Goal: Task Accomplishment & Management: Manage account settings

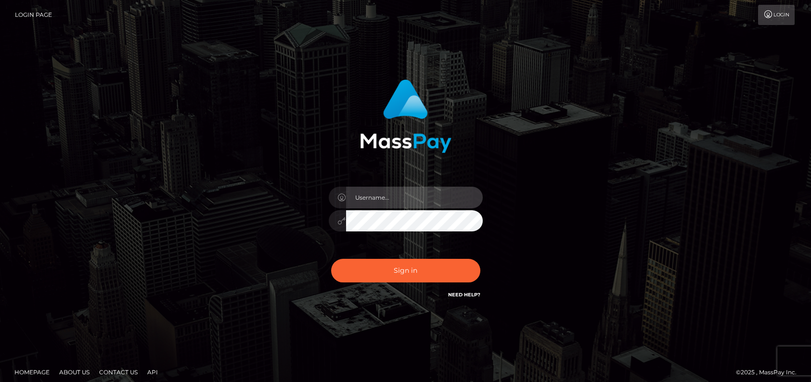
click at [385, 198] on input "text" at bounding box center [414, 198] width 137 height 22
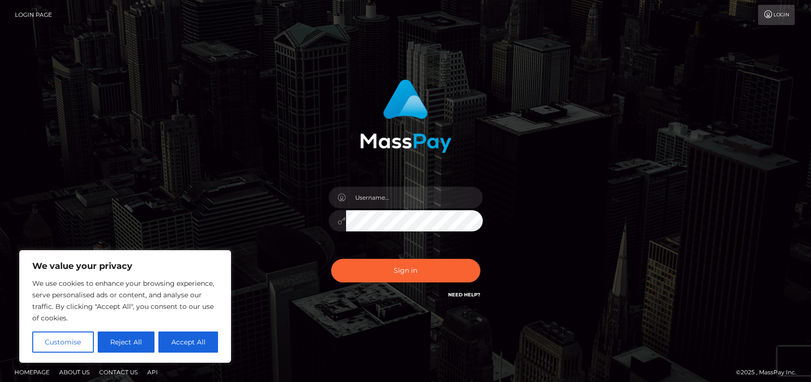
click at [299, 227] on div "Sign in" at bounding box center [405, 189] width 253 height 235
click at [190, 348] on button "Accept All" at bounding box center [188, 342] width 60 height 21
checkbox input "true"
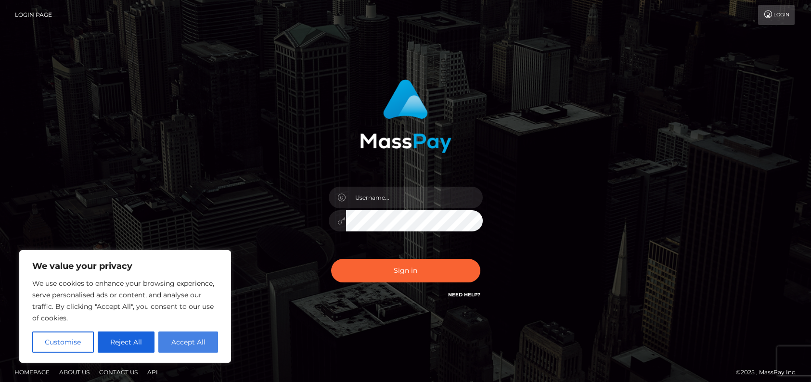
checkbox input "true"
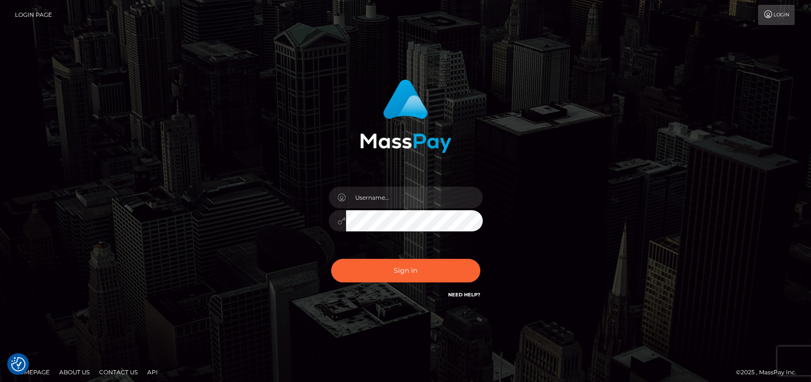
click at [470, 293] on link "Need Help?" at bounding box center [464, 295] width 32 height 6
click at [411, 189] on input "text" at bounding box center [414, 198] width 137 height 22
type input "pikamy"
click at [331, 259] on button "Sign in" at bounding box center [405, 271] width 149 height 24
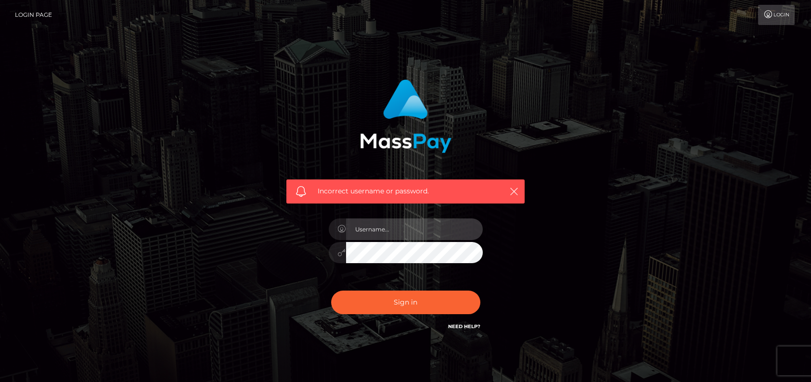
click at [400, 228] on input "text" at bounding box center [414, 230] width 137 height 22
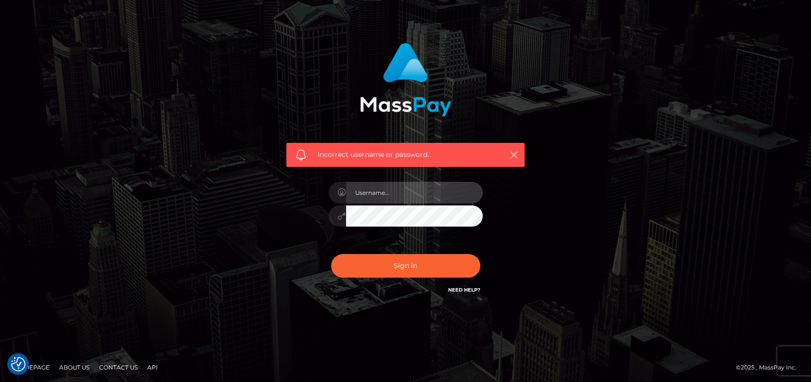
scroll to position [39, 0]
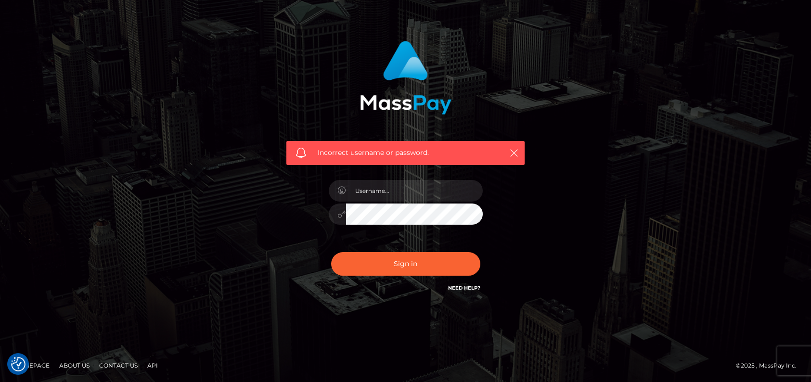
click at [170, 215] on div "Incorrect username or password." at bounding box center [405, 172] width 549 height 277
click at [468, 292] on div "Need Help?" at bounding box center [464, 290] width 32 height 12
click at [468, 290] on link "Need Help?" at bounding box center [464, 288] width 32 height 6
click at [469, 285] on link "Need Help?" at bounding box center [464, 288] width 32 height 6
click at [385, 182] on input "text" at bounding box center [414, 191] width 137 height 22
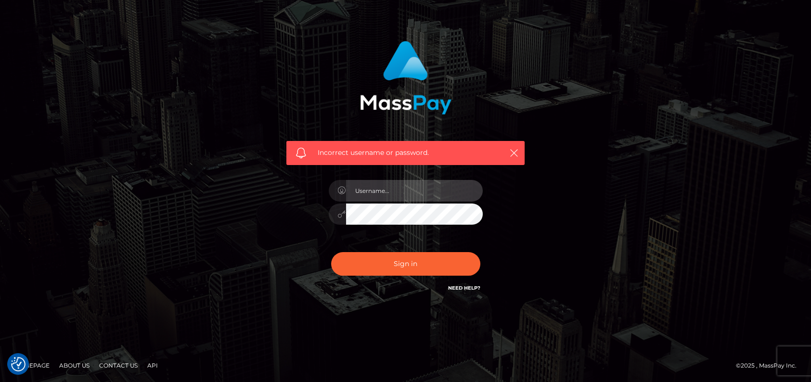
type input "pikamy"
click at [525, 147] on div "Incorrect username or password." at bounding box center [405, 99] width 253 height 131
click at [514, 149] on icon "button" at bounding box center [514, 153] width 10 height 10
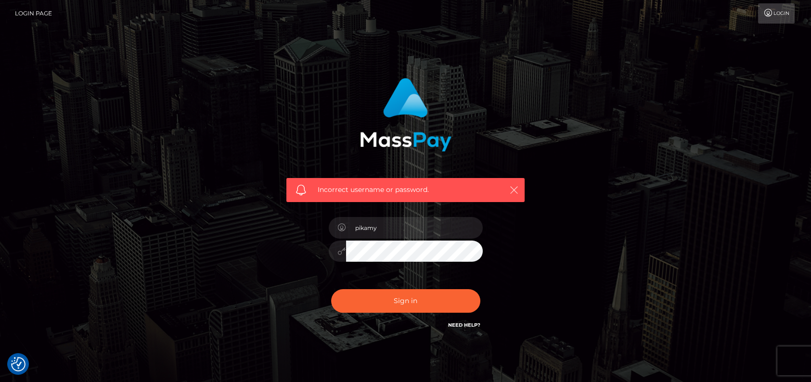
scroll to position [0, 0]
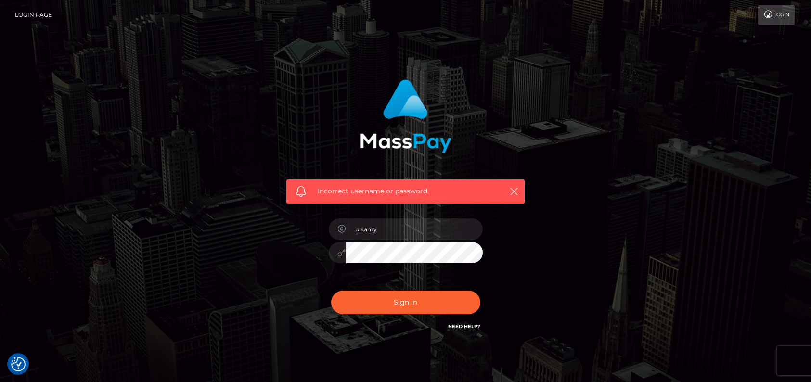
click at [40, 16] on link "Login Page" at bounding box center [33, 15] width 37 height 20
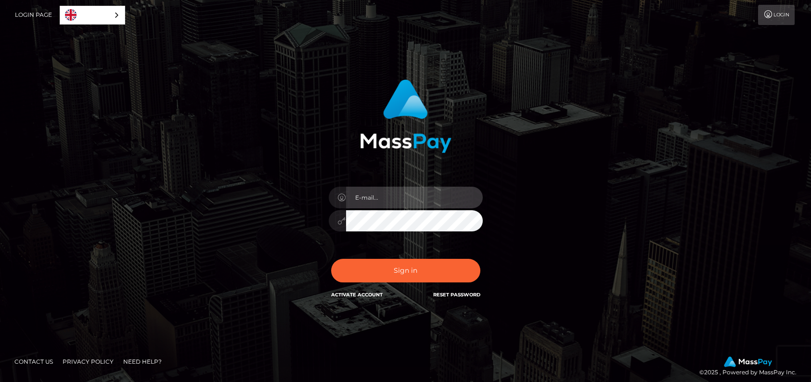
drag, startPoint x: 387, startPoint y: 189, endPoint x: 387, endPoint y: 194, distance: 5.4
click at [387, 189] on input "email" at bounding box center [414, 198] width 137 height 22
click at [387, 194] on input "email" at bounding box center [414, 198] width 137 height 22
type input "[EMAIL_ADDRESS][DOMAIN_NAME]"
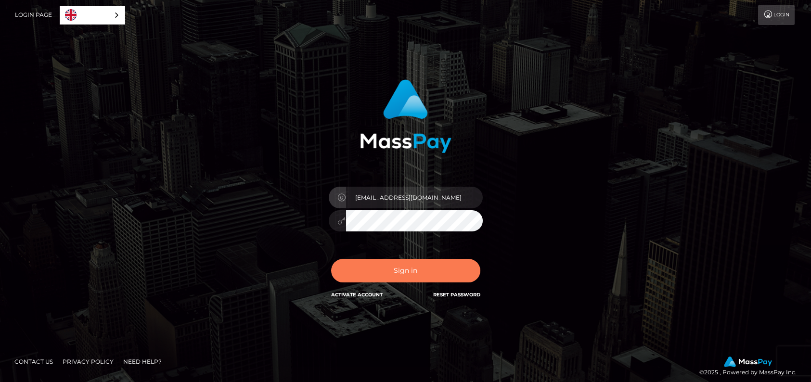
click at [411, 277] on button "Sign in" at bounding box center [405, 271] width 149 height 24
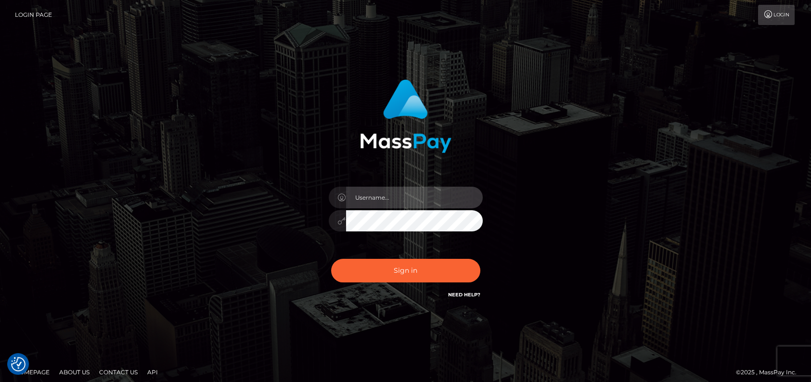
click at [397, 196] on input "text" at bounding box center [414, 198] width 137 height 22
type input "amyannenikki@hotmail.co.uk"
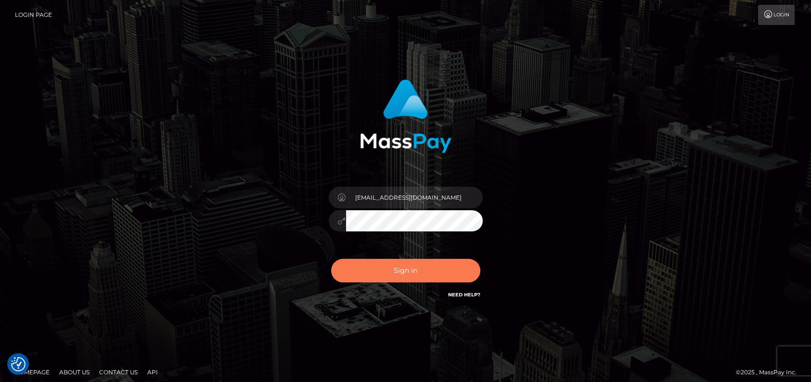
click at [422, 263] on button "Sign in" at bounding box center [405, 271] width 149 height 24
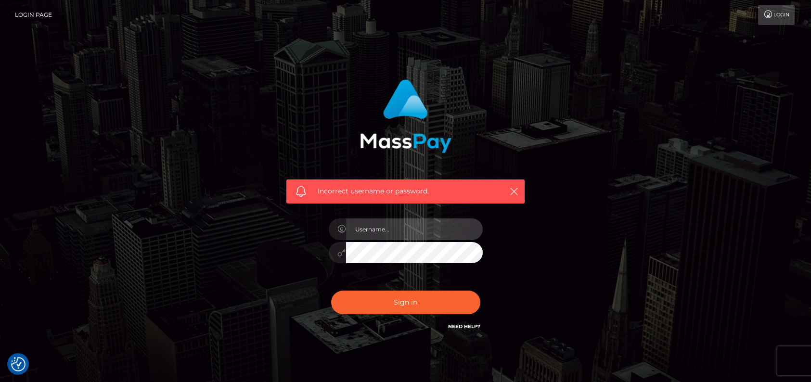
click at [400, 235] on input "text" at bounding box center [414, 230] width 137 height 22
type input "[EMAIL_ADDRESS][DOMAIN_NAME]"
click at [331, 291] on button "Sign in" at bounding box center [405, 303] width 149 height 24
click at [400, 232] on input "text" at bounding box center [414, 230] width 137 height 22
type input "[EMAIL_ADDRESS][DOMAIN_NAME]"
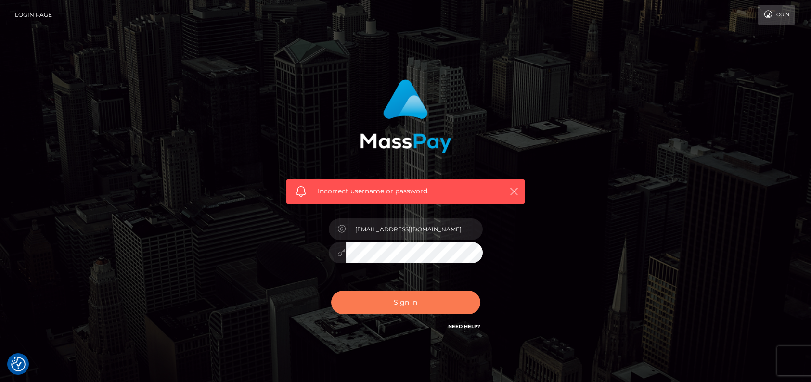
click at [412, 297] on button "Sign in" at bounding box center [405, 303] width 149 height 24
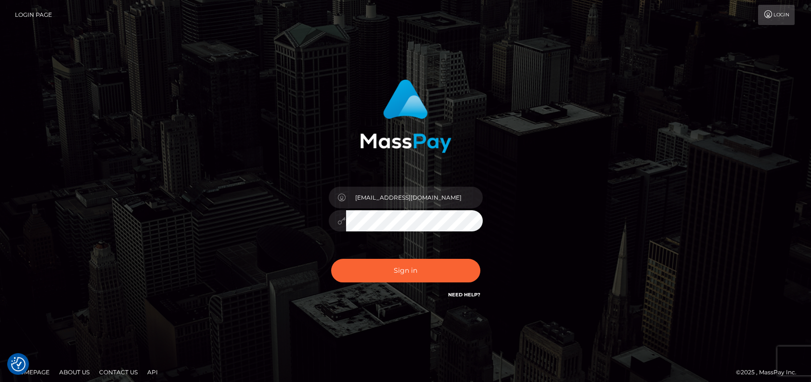
drag, startPoint x: 0, startPoint y: 0, endPoint x: 582, endPoint y: 258, distance: 636.8
drag, startPoint x: 583, startPoint y: 259, endPoint x: 561, endPoint y: 259, distance: 22.6
